Goal: Browse casually

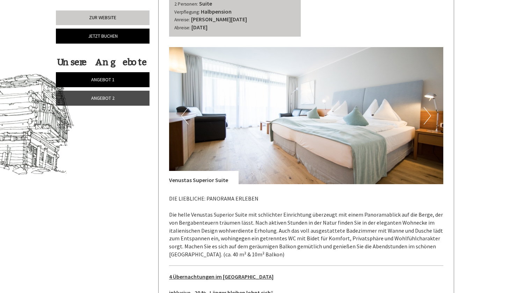
scroll to position [336, 0]
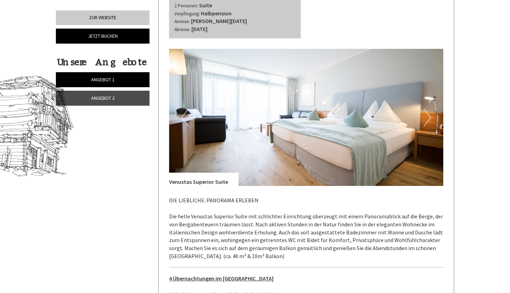
click at [428, 110] on button "Next" at bounding box center [426, 117] width 7 height 17
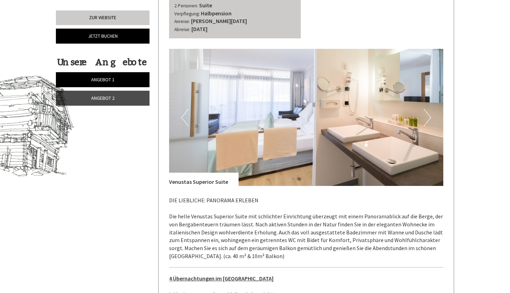
click at [428, 110] on button "Next" at bounding box center [426, 117] width 7 height 17
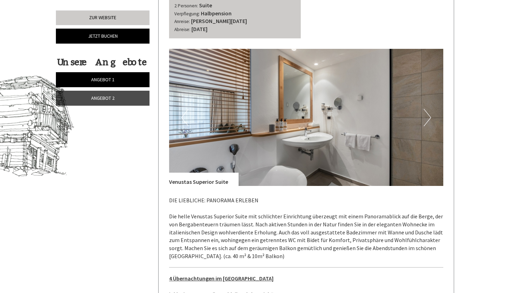
click at [428, 110] on button "Next" at bounding box center [426, 117] width 7 height 17
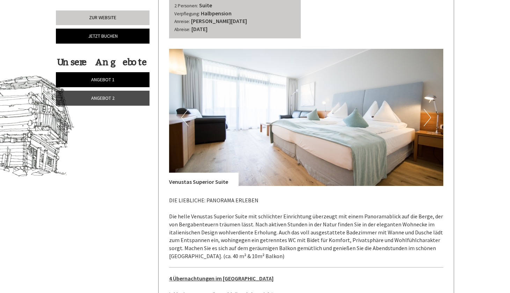
click at [428, 110] on button "Next" at bounding box center [426, 117] width 7 height 17
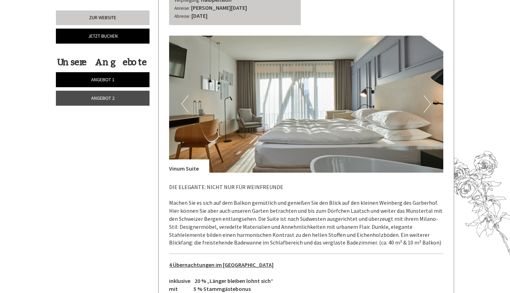
scroll to position [886, 0]
click at [430, 95] on button "Next" at bounding box center [426, 103] width 7 height 17
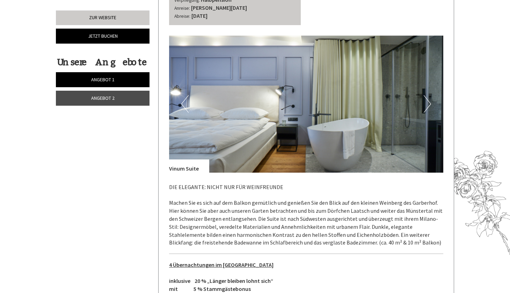
click at [430, 95] on button "Next" at bounding box center [426, 103] width 7 height 17
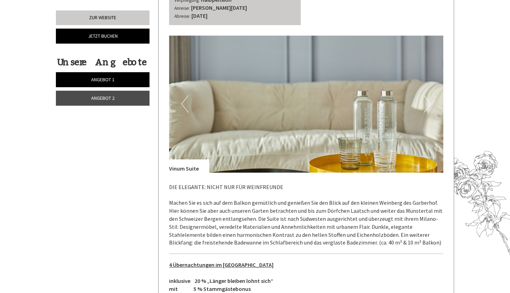
click at [430, 95] on button "Next" at bounding box center [426, 103] width 7 height 17
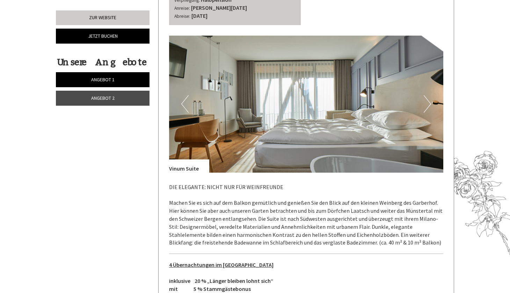
click at [430, 95] on button "Next" at bounding box center [426, 103] width 7 height 17
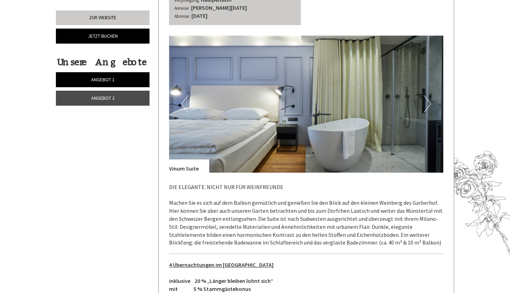
click at [430, 95] on button "Next" at bounding box center [426, 103] width 7 height 17
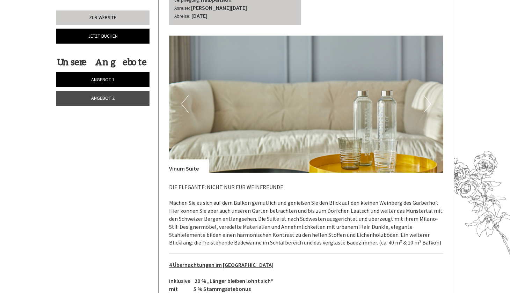
click at [430, 95] on button "Next" at bounding box center [426, 103] width 7 height 17
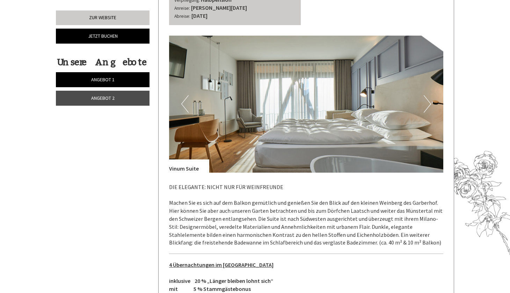
click at [430, 95] on button "Next" at bounding box center [426, 103] width 7 height 17
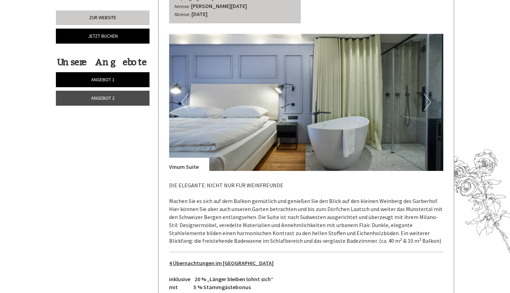
scroll to position [890, 0]
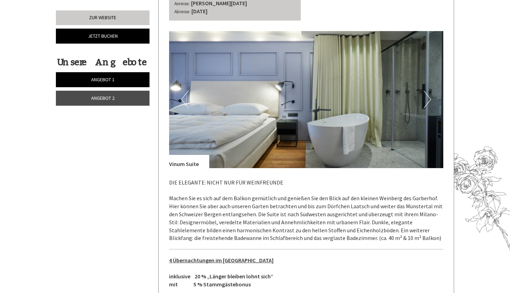
click at [419, 91] on img at bounding box center [306, 99] width 274 height 137
click at [426, 91] on button "Next" at bounding box center [426, 99] width 7 height 17
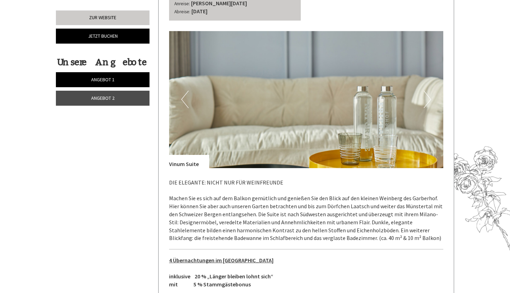
click at [426, 91] on button "Next" at bounding box center [426, 99] width 7 height 17
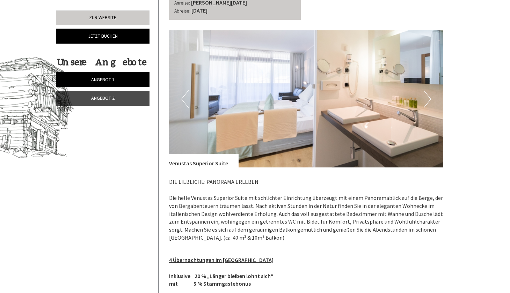
scroll to position [352, 0]
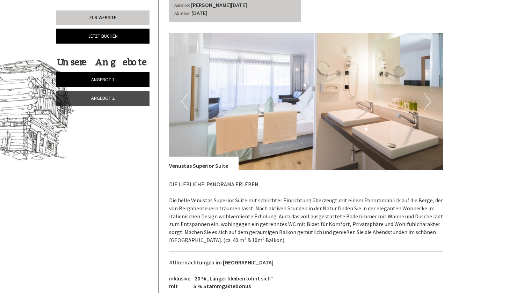
click at [428, 97] on button "Next" at bounding box center [426, 101] width 7 height 17
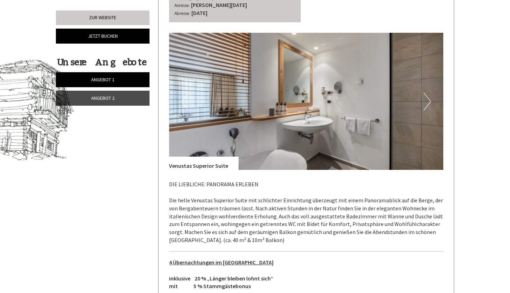
click at [428, 97] on button "Next" at bounding box center [426, 101] width 7 height 17
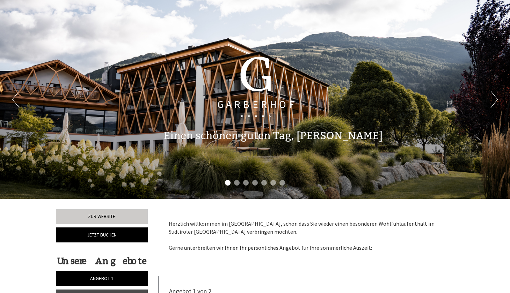
scroll to position [0, 0]
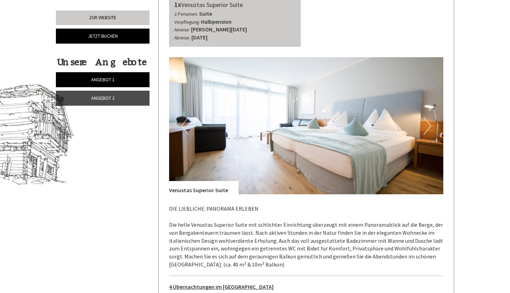
scroll to position [327, 0]
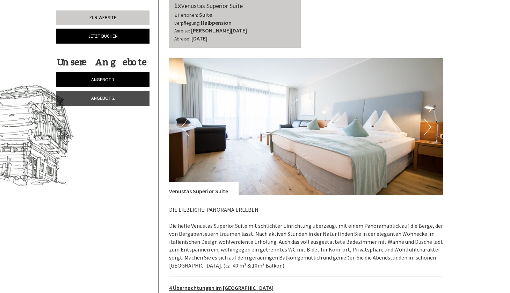
click at [429, 126] on button "Next" at bounding box center [426, 126] width 7 height 17
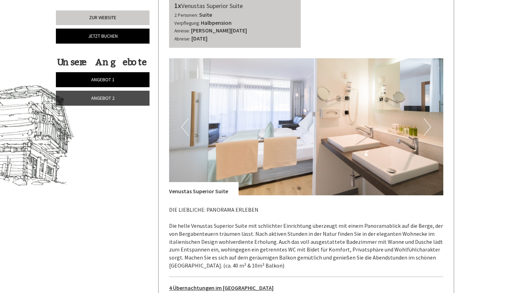
click at [429, 126] on button "Next" at bounding box center [426, 126] width 7 height 17
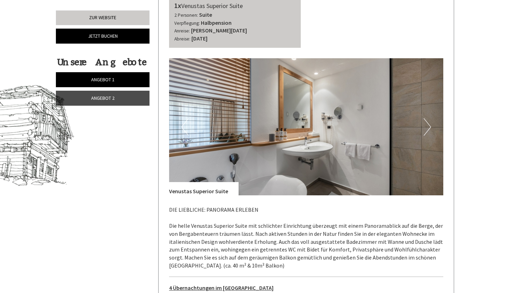
click at [429, 126] on button "Next" at bounding box center [426, 126] width 7 height 17
